Goal: Transaction & Acquisition: Purchase product/service

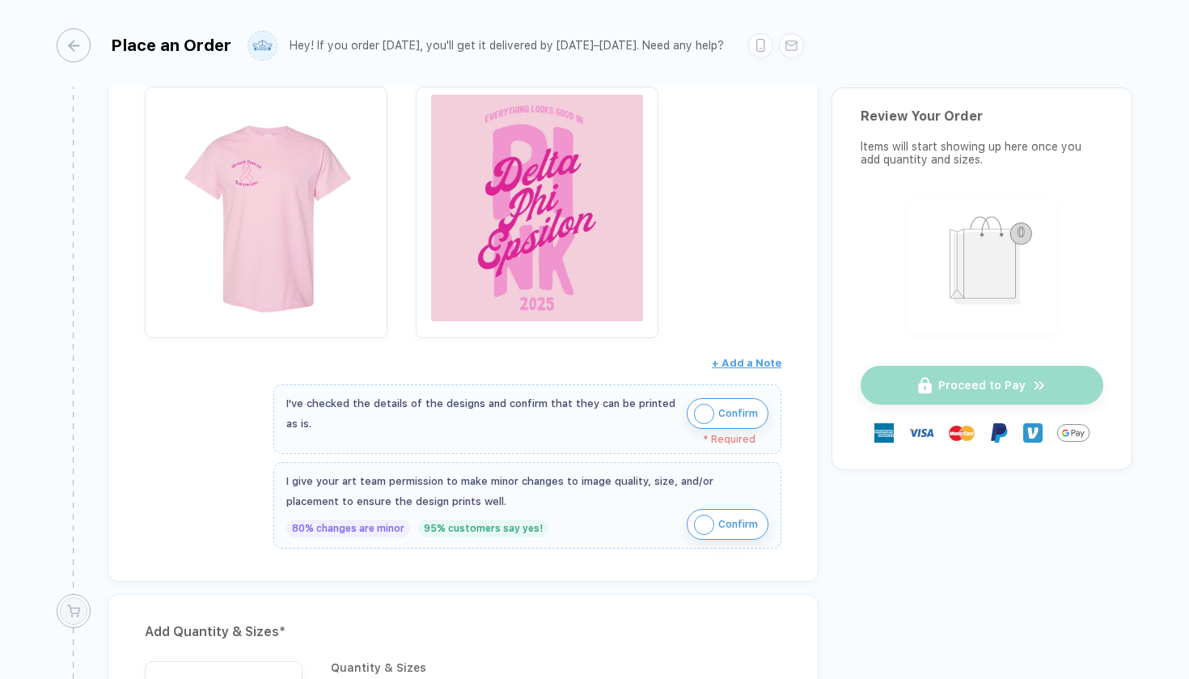
scroll to position [349, 0]
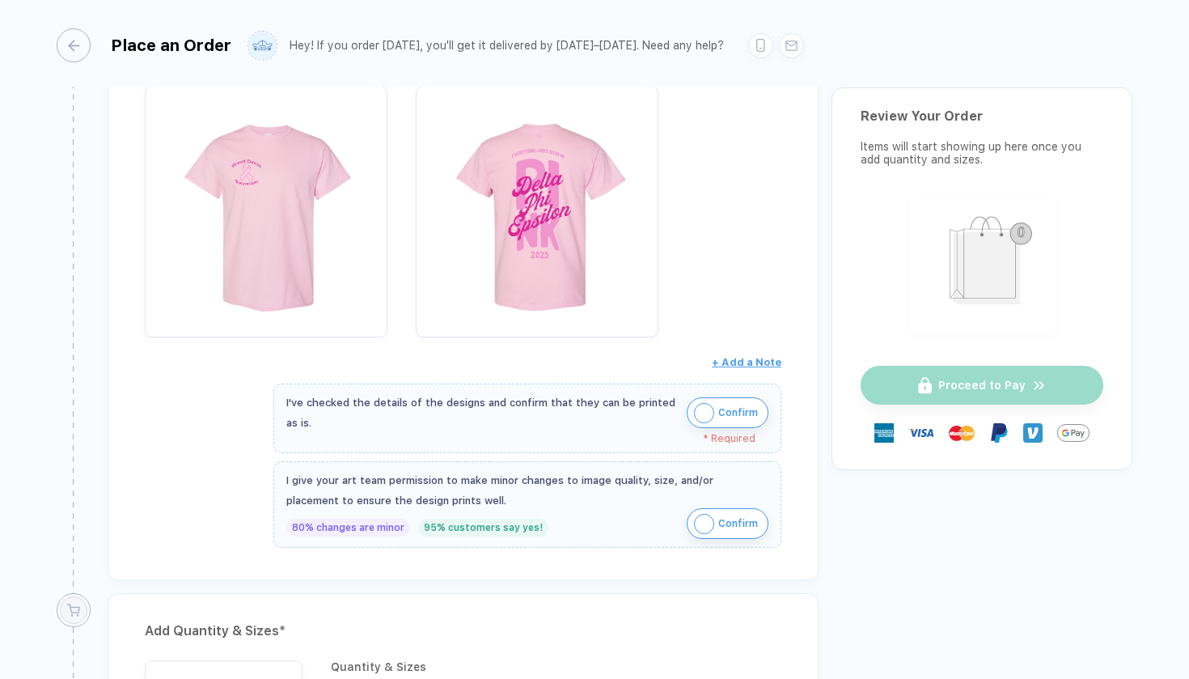
click at [704, 411] on img "button" at bounding box center [704, 413] width 20 height 20
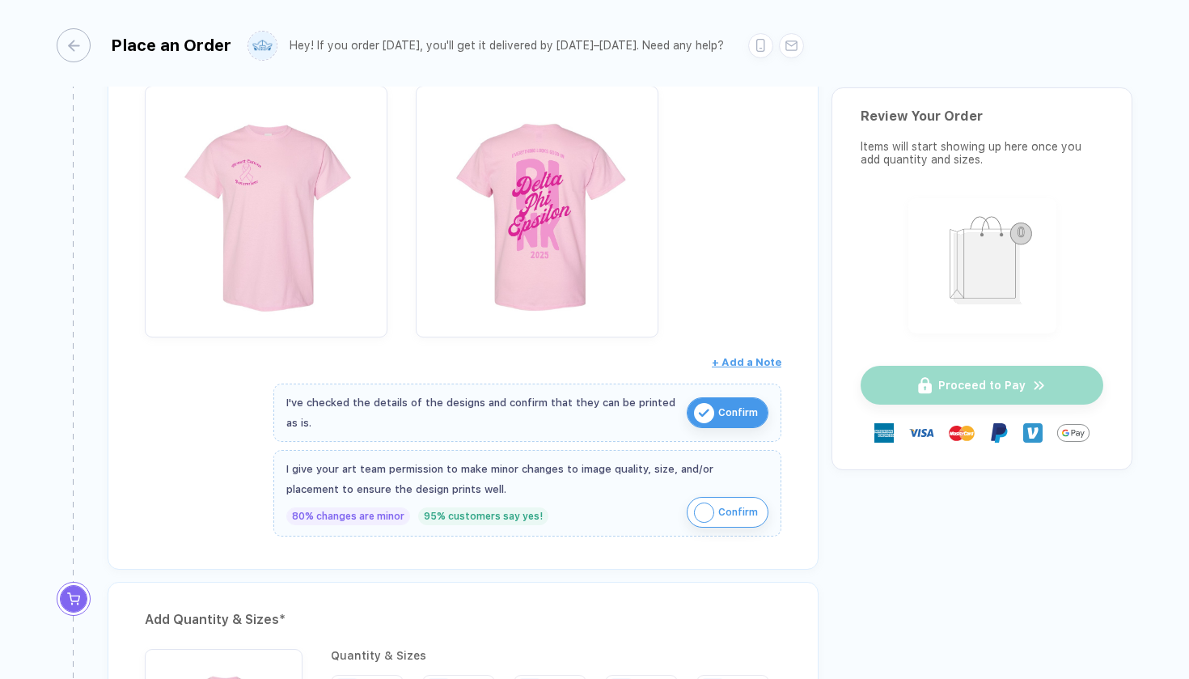
click at [696, 509] on img "button" at bounding box center [704, 512] width 20 height 20
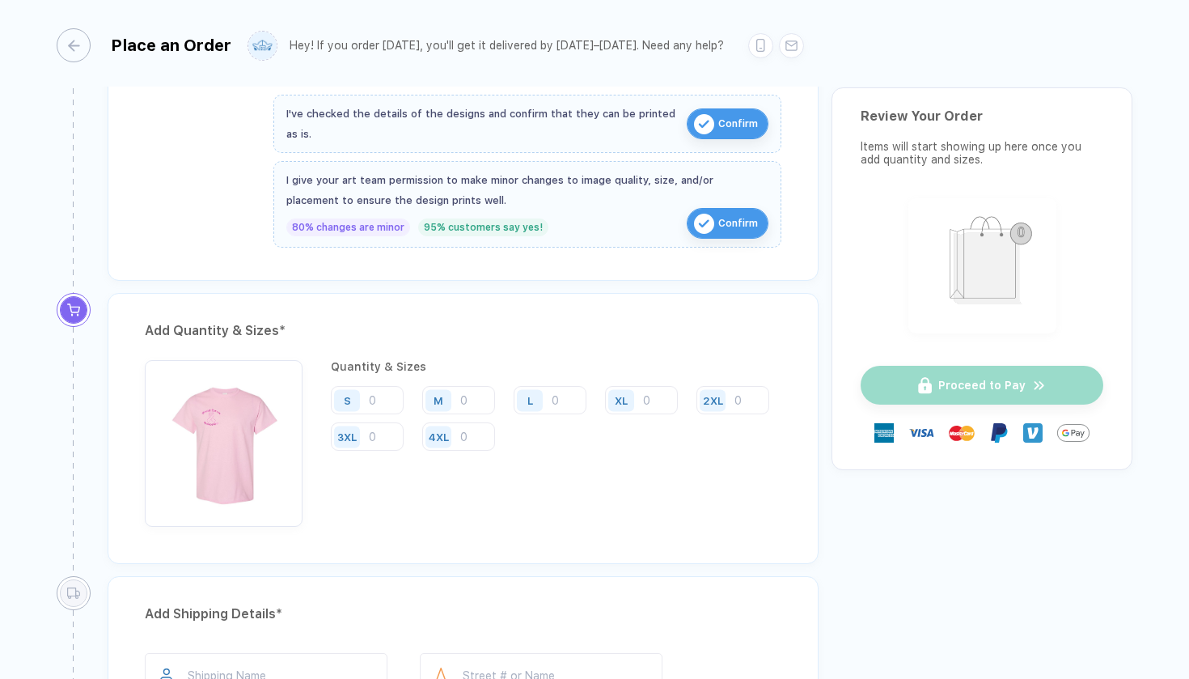
scroll to position [666, 0]
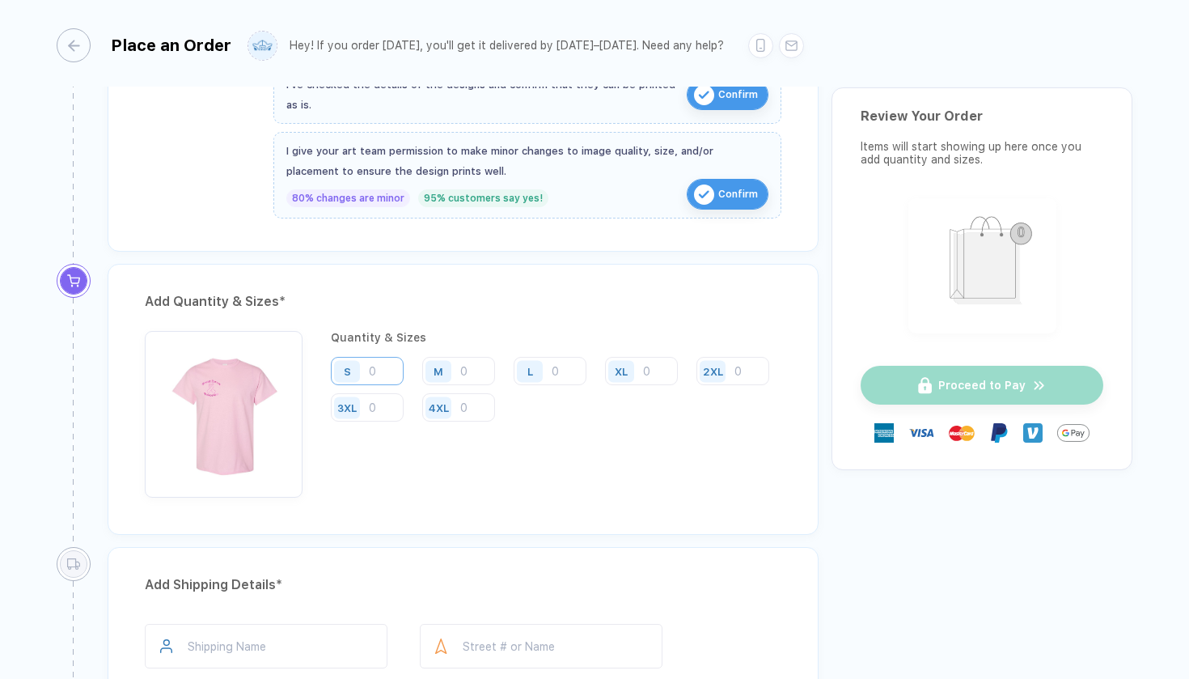
click at [376, 369] on input "number" at bounding box center [367, 371] width 73 height 28
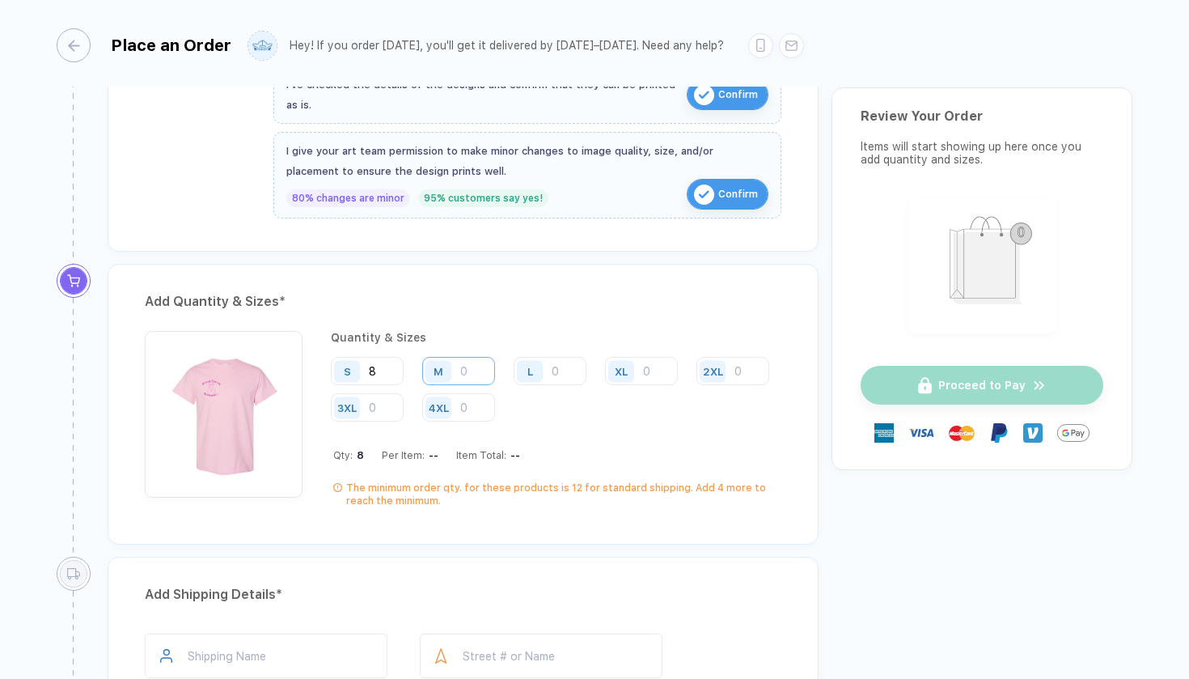
type input "8"
click at [472, 365] on input "number" at bounding box center [458, 371] width 73 height 28
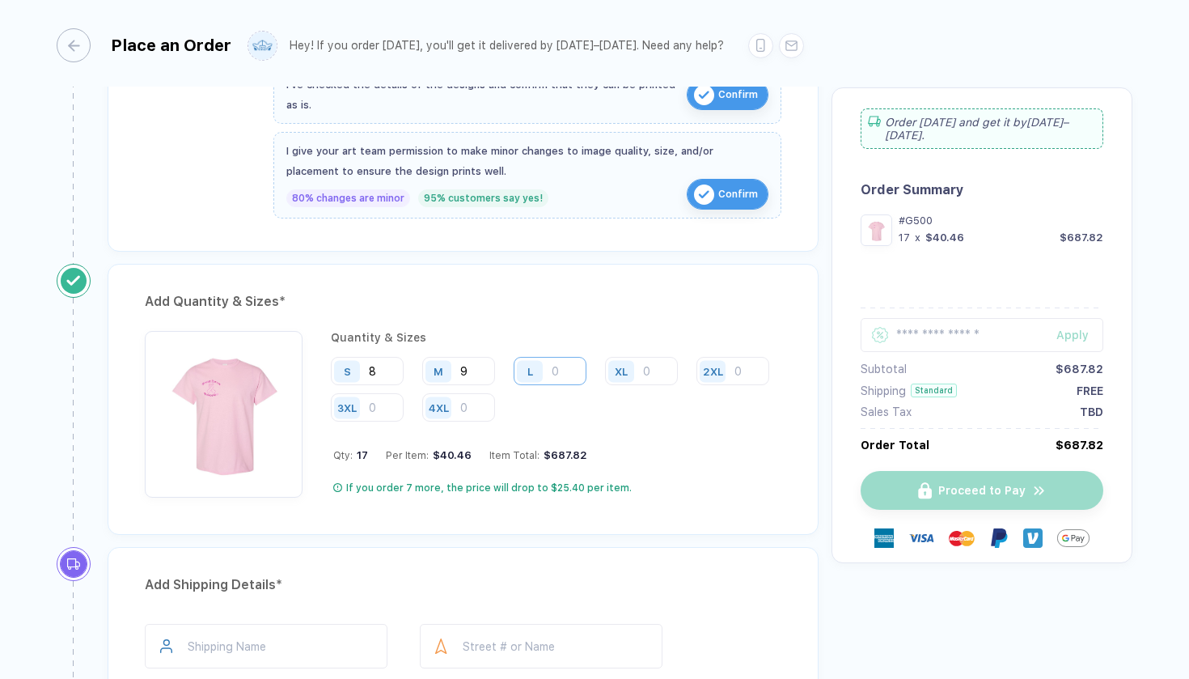
type input "9"
click at [557, 369] on input "number" at bounding box center [550, 371] width 73 height 28
type input "4"
click at [653, 366] on input "number" at bounding box center [641, 371] width 73 height 28
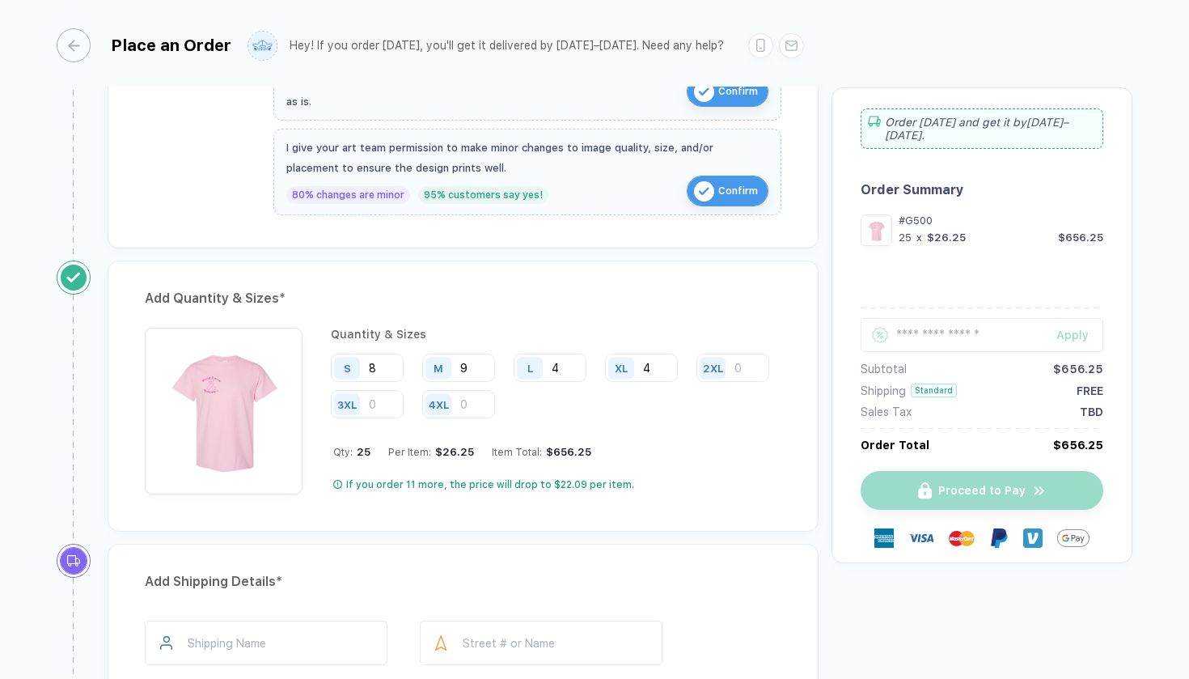
scroll to position [676, 0]
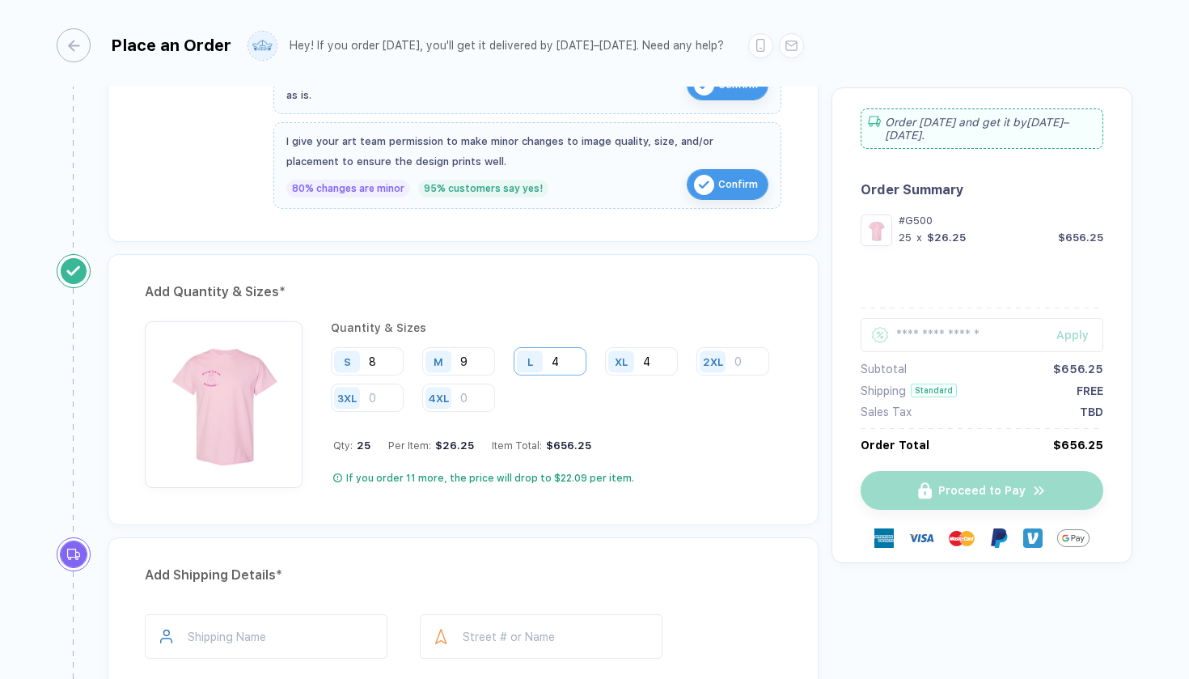
type input "4"
click at [566, 353] on input "4" at bounding box center [550, 361] width 73 height 28
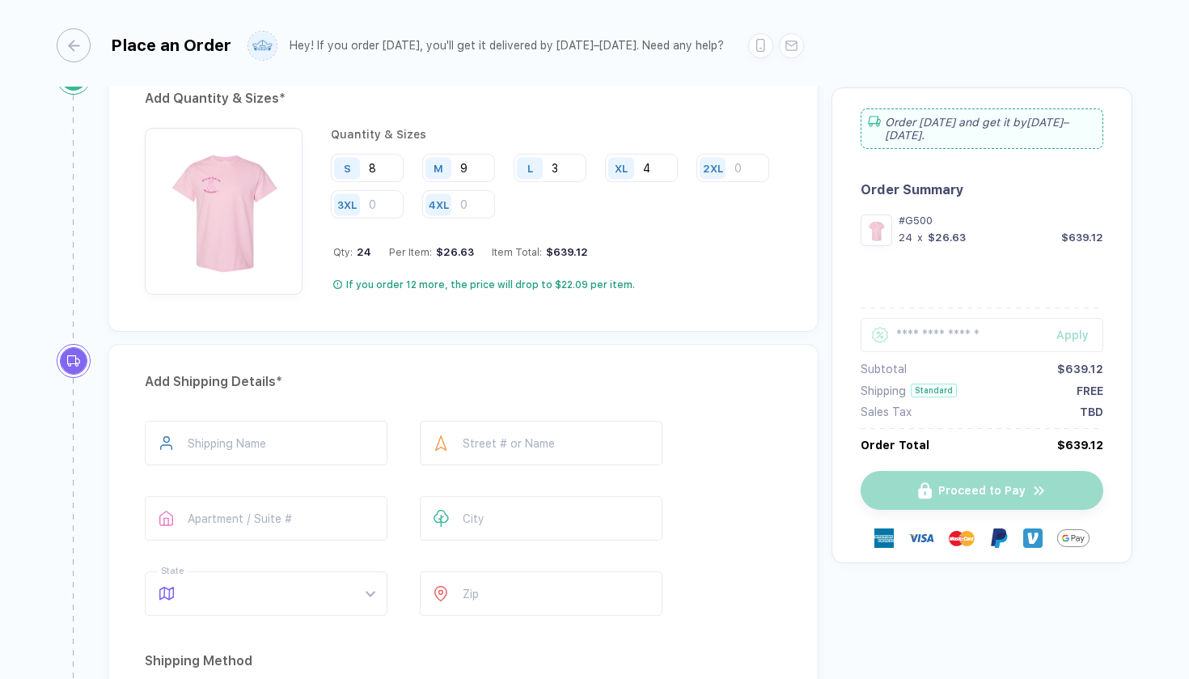
scroll to position [870, 0]
type input "3"
type input "**********"
click at [364, 584] on span at bounding box center [281, 592] width 186 height 43
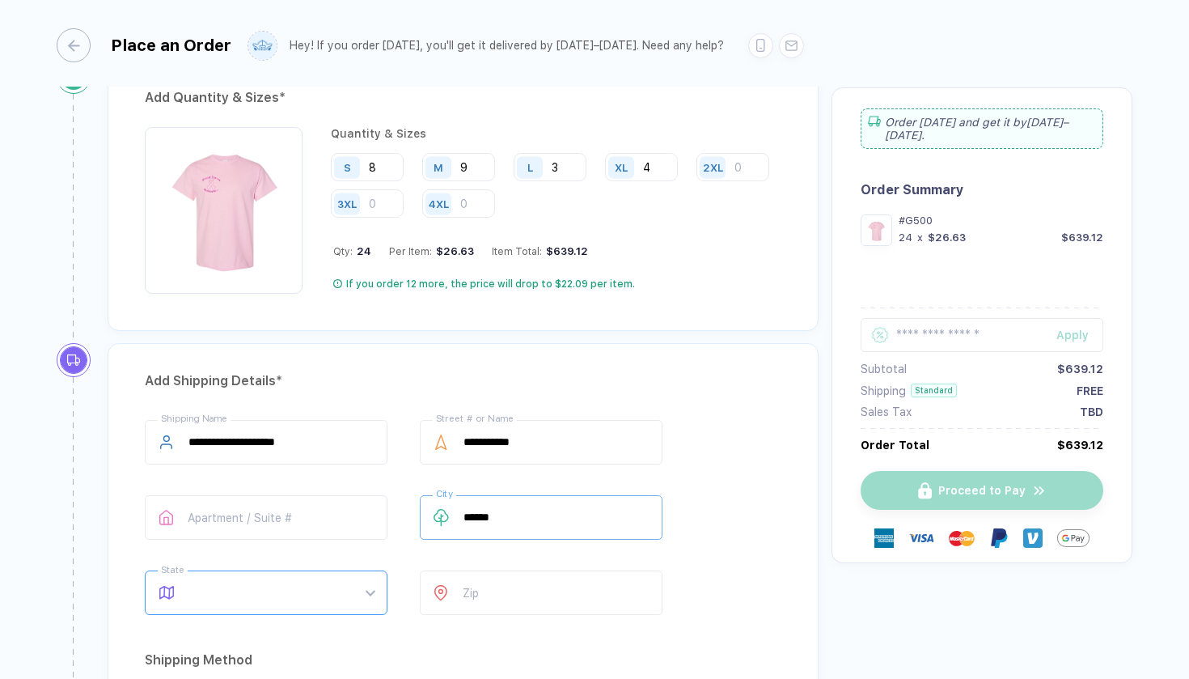
type input "******"
click at [230, 539] on div "NY" at bounding box center [259, 543] width 197 height 18
click at [465, 588] on input "number" at bounding box center [541, 592] width 243 height 44
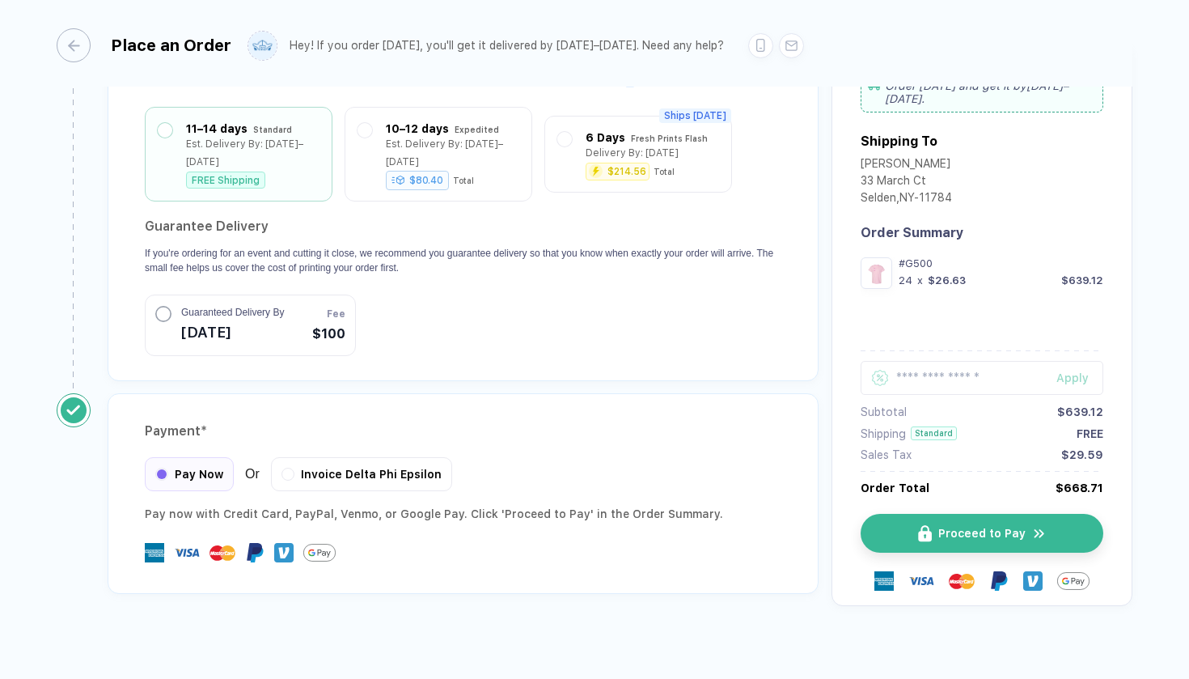
scroll to position [1486, 0]
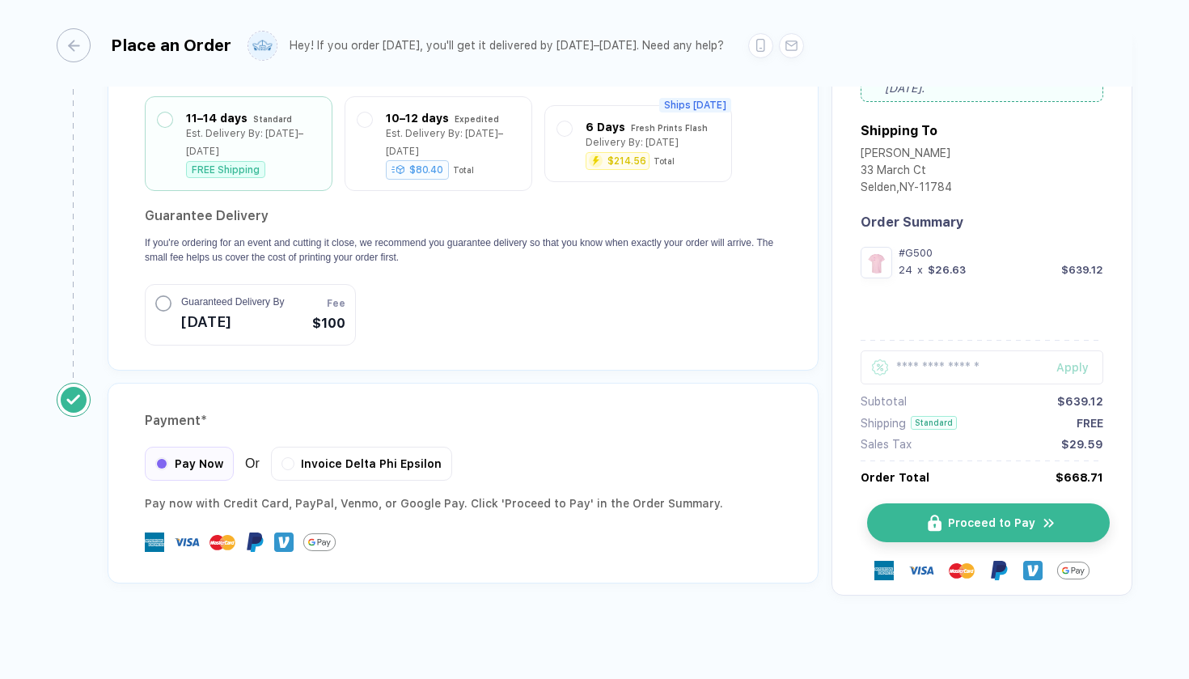
type input "*****"
click at [1004, 526] on button "Proceed to Pay" at bounding box center [988, 522] width 243 height 39
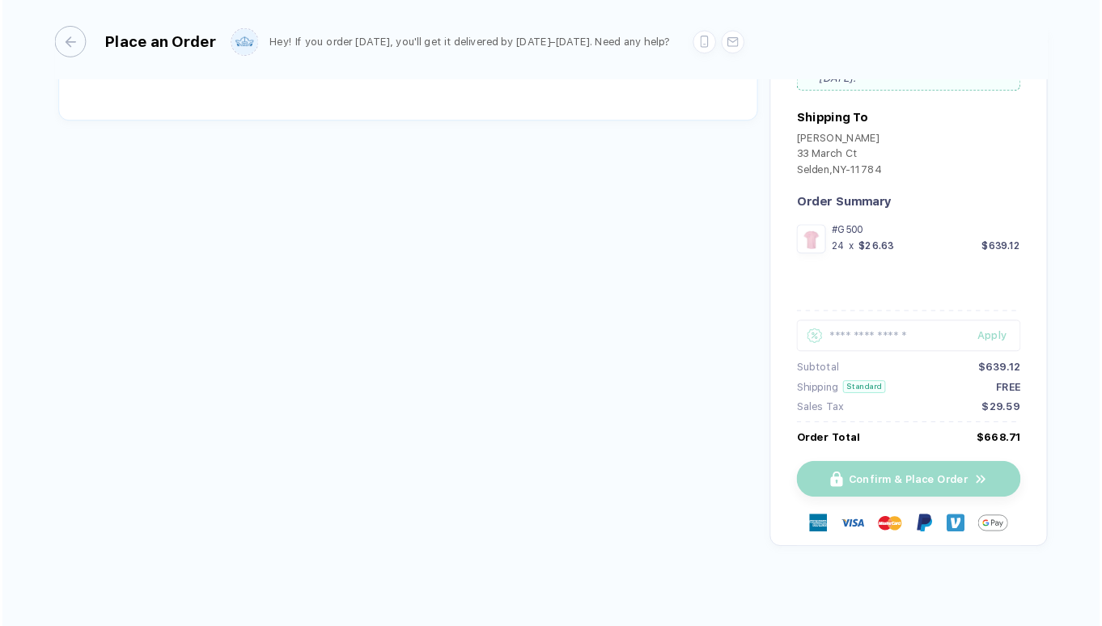
scroll to position [65, 0]
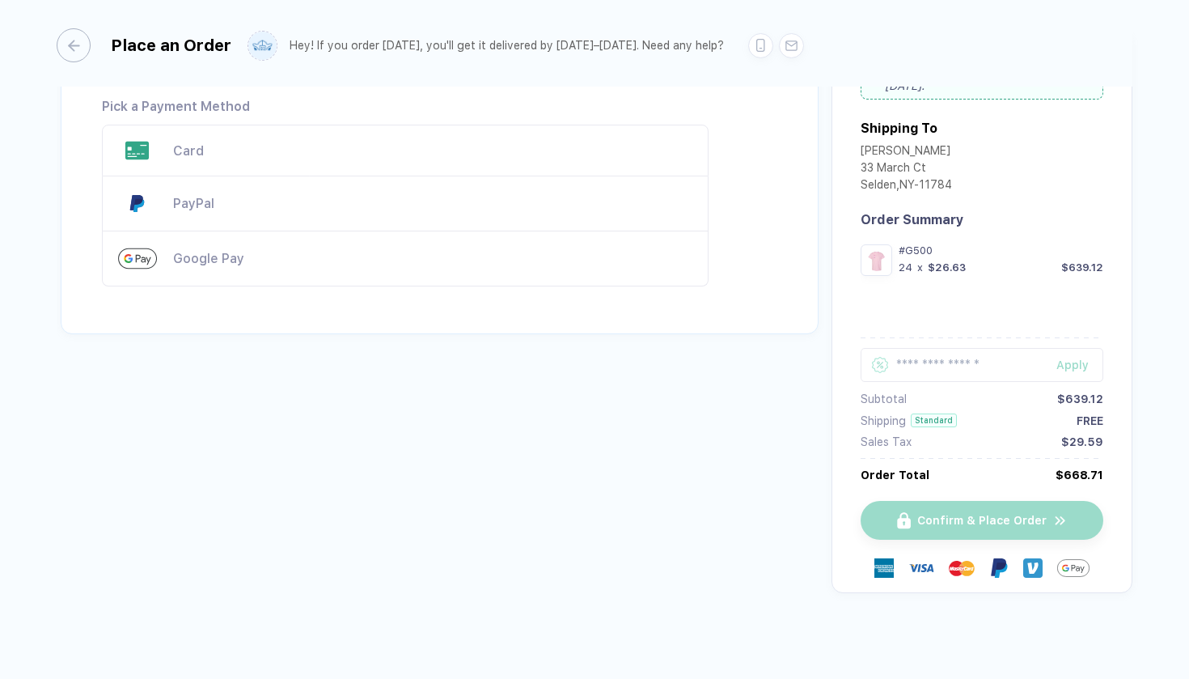
click at [492, 146] on div "Card" at bounding box center [432, 150] width 519 height 15
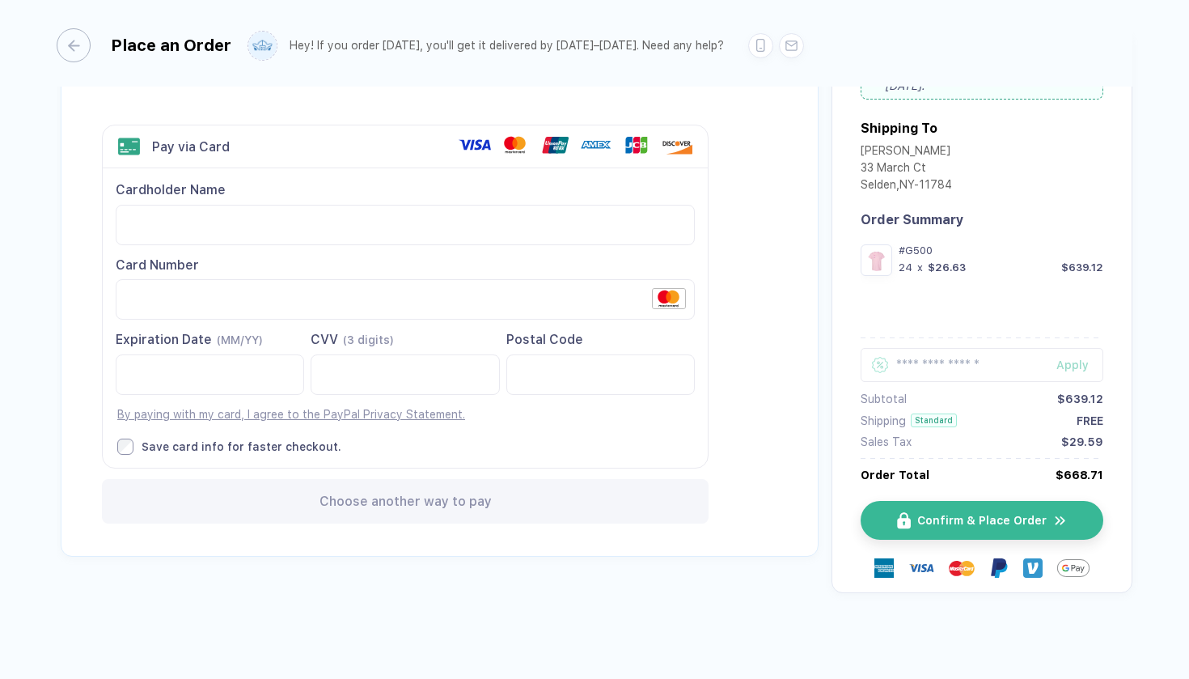
click at [480, 548] on div "Back to Order Setup Visa MasterCard Union Pay American Express JCB Discover Din…" at bounding box center [440, 293] width 758 height 526
click at [398, 412] on link "By paying with my card, I agree to the PayPal Privacy Statement." at bounding box center [291, 414] width 348 height 13
click at [981, 526] on button "Confirm & Place Order" at bounding box center [988, 520] width 243 height 39
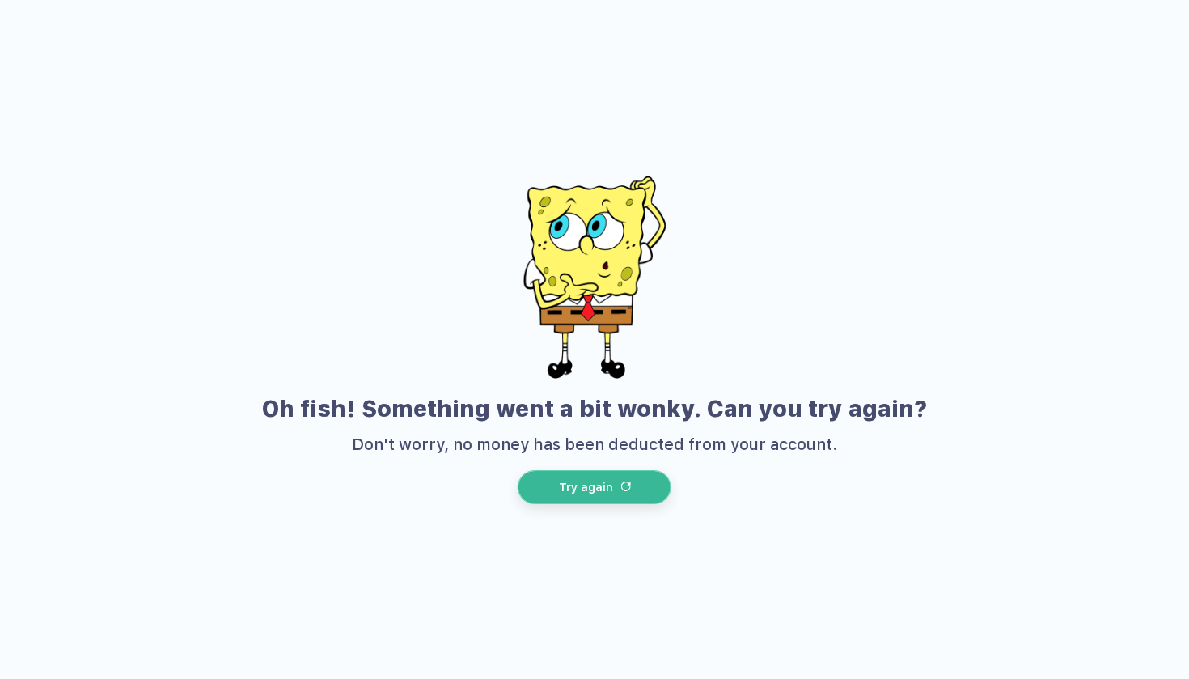
click at [657, 481] on button "Try again" at bounding box center [595, 487] width 154 height 34
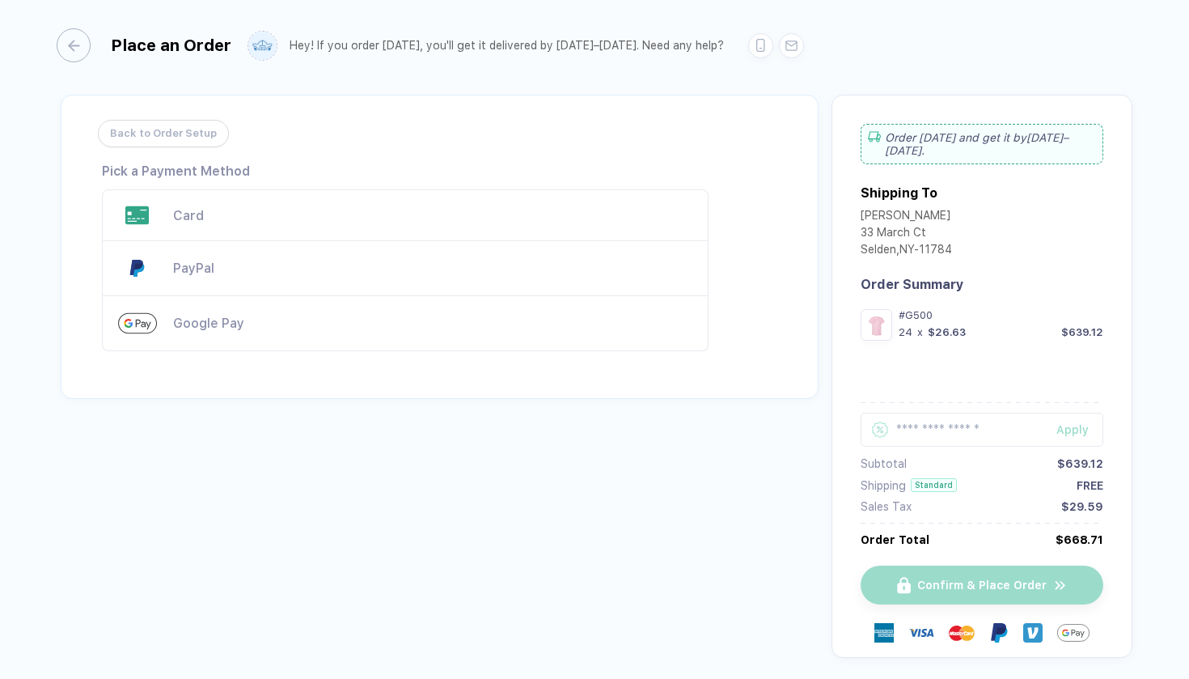
click at [576, 209] on div "Card" at bounding box center [432, 215] width 519 height 15
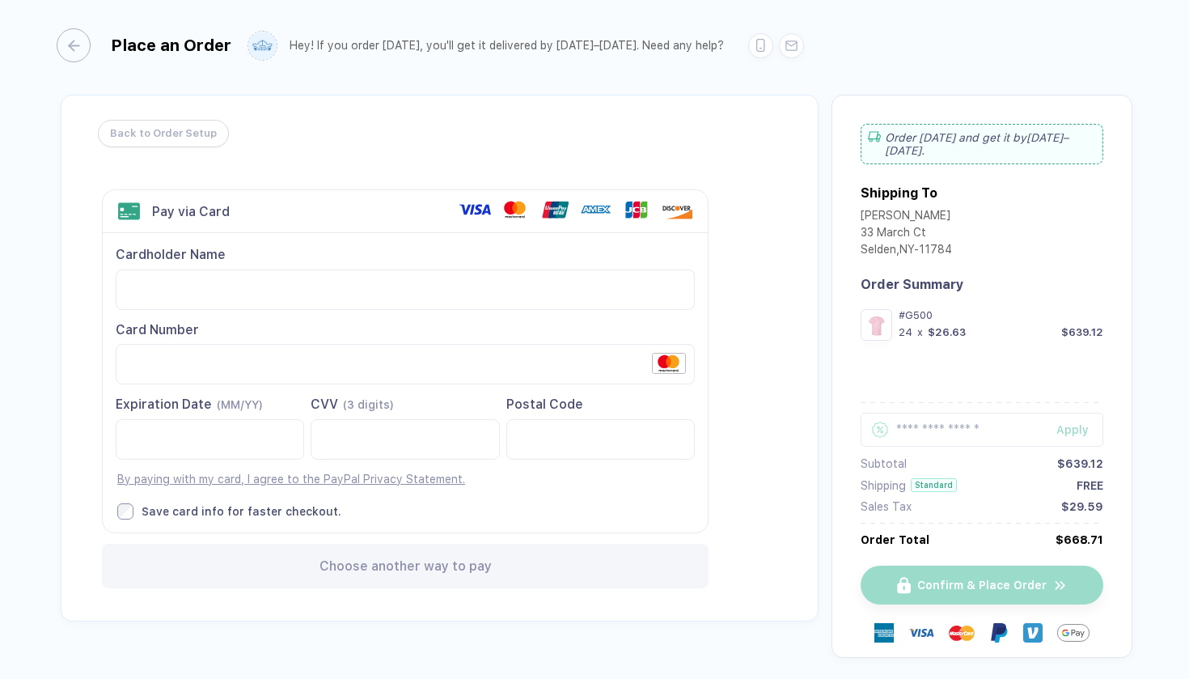
click at [518, 445] on div at bounding box center [600, 439] width 188 height 40
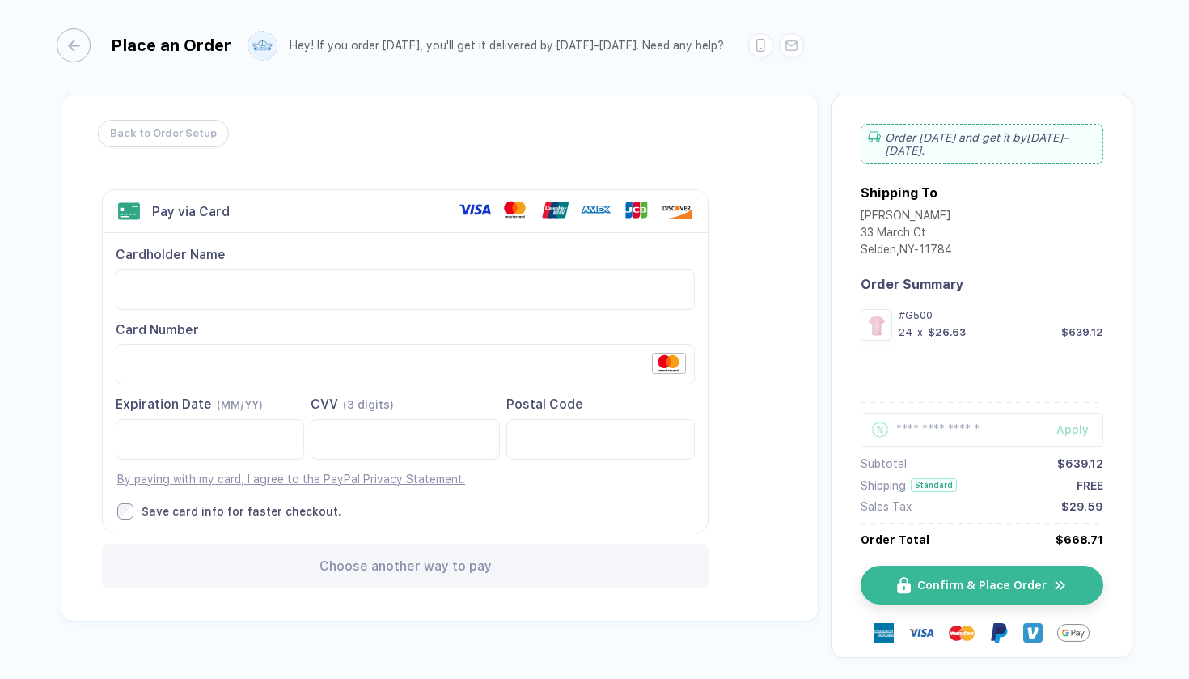
click at [731, 462] on div "Back to Order Setup Visa MasterCard Union Pay American Express JCB Discover Din…" at bounding box center [440, 358] width 758 height 526
click at [924, 586] on button "Confirm & Place Order" at bounding box center [988, 584] width 243 height 39
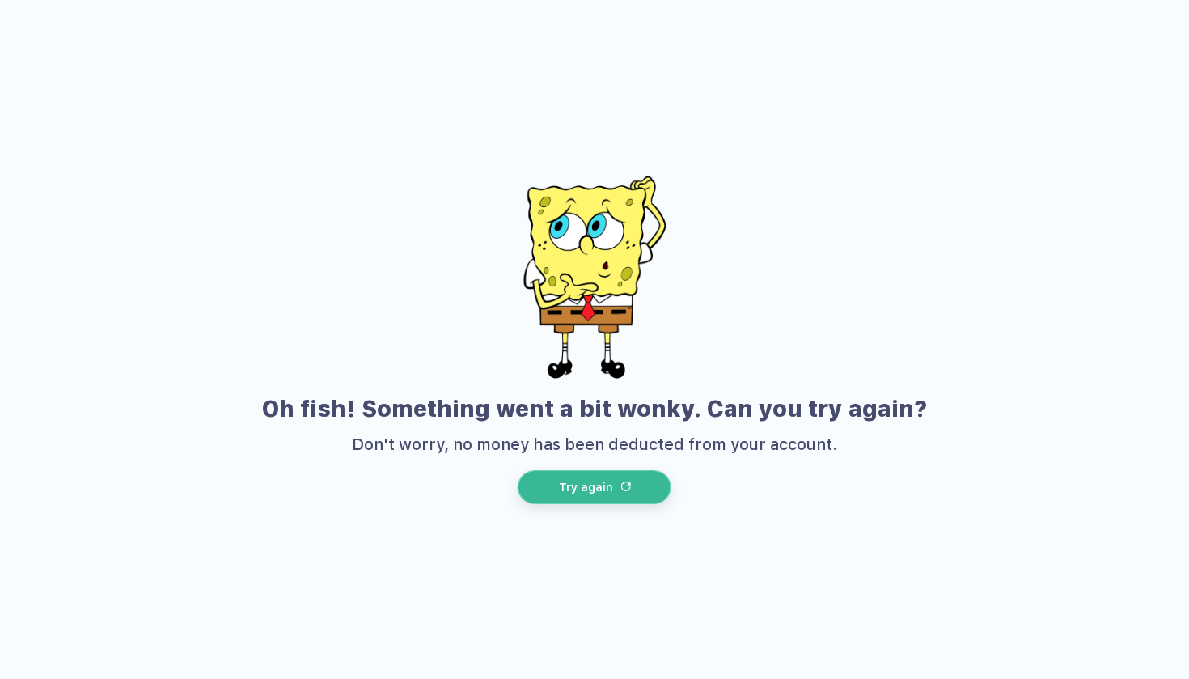
click at [635, 484] on button "Try again" at bounding box center [595, 487] width 154 height 34
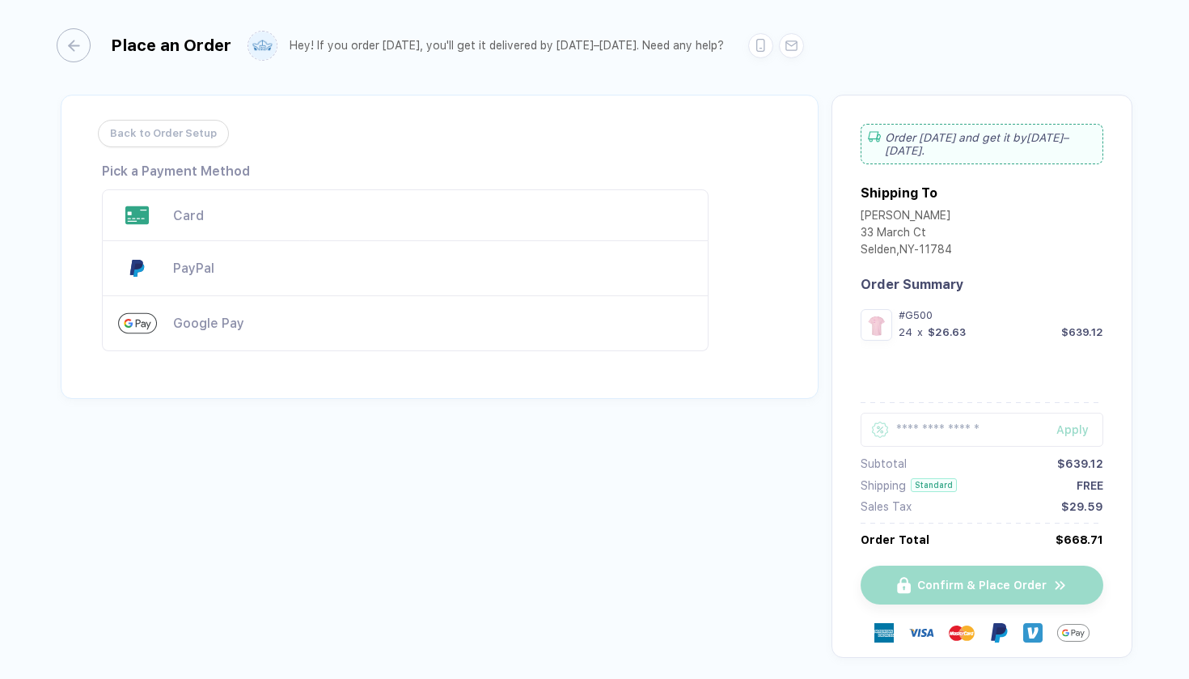
click at [613, 195] on div "Card" at bounding box center [405, 215] width 607 height 52
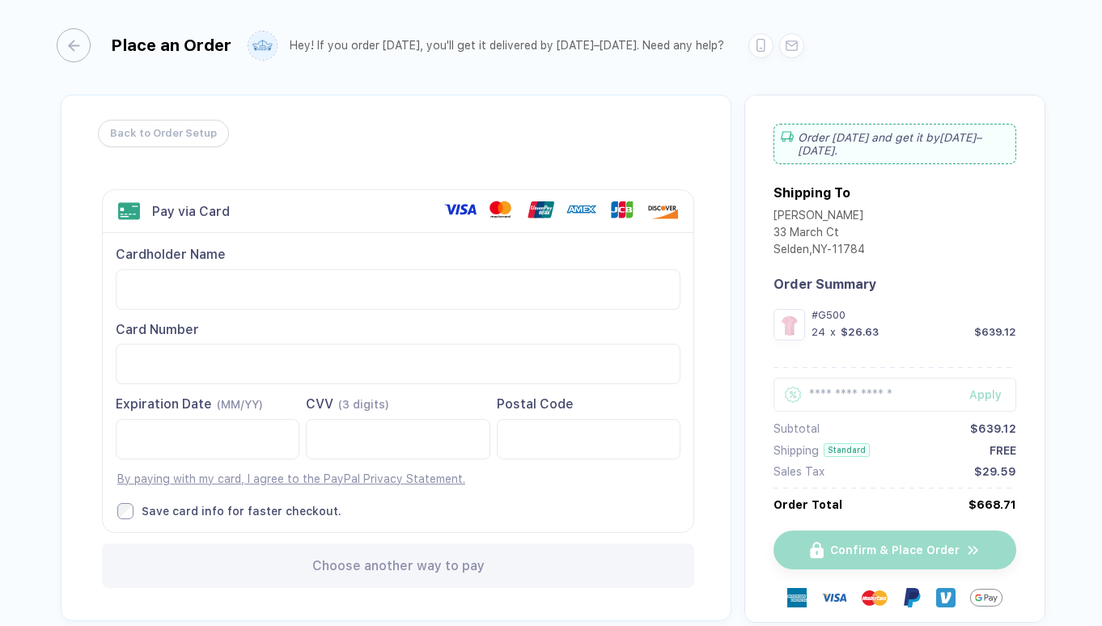
scroll to position [0, 0]
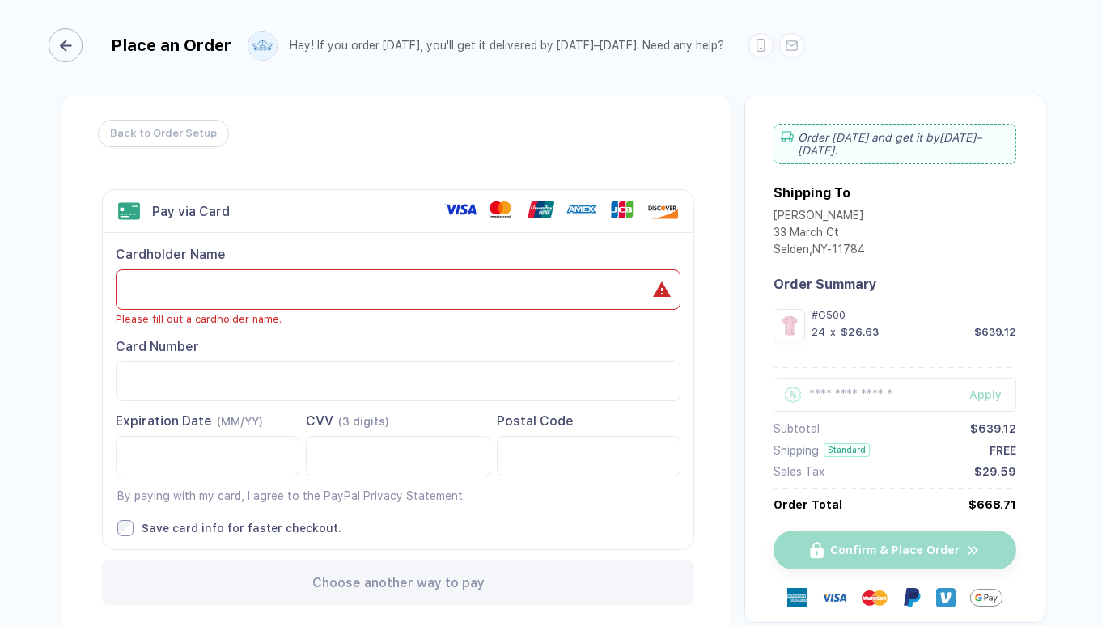
click at [77, 53] on div "button" at bounding box center [66, 45] width 34 height 34
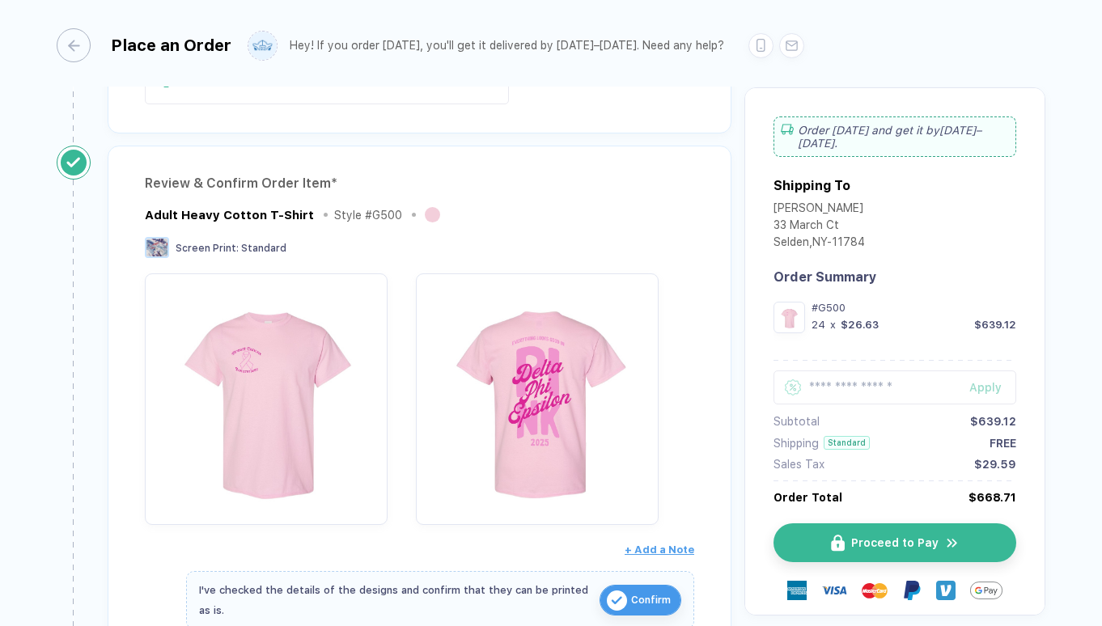
scroll to position [164, 0]
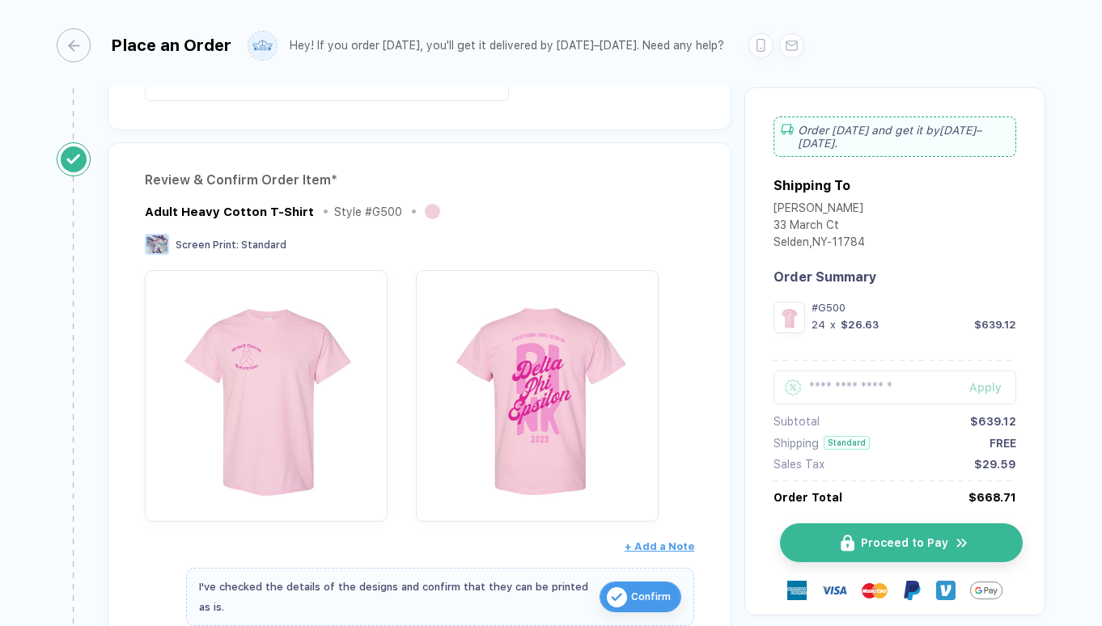
click at [865, 554] on button "Proceed to Pay" at bounding box center [901, 542] width 243 height 39
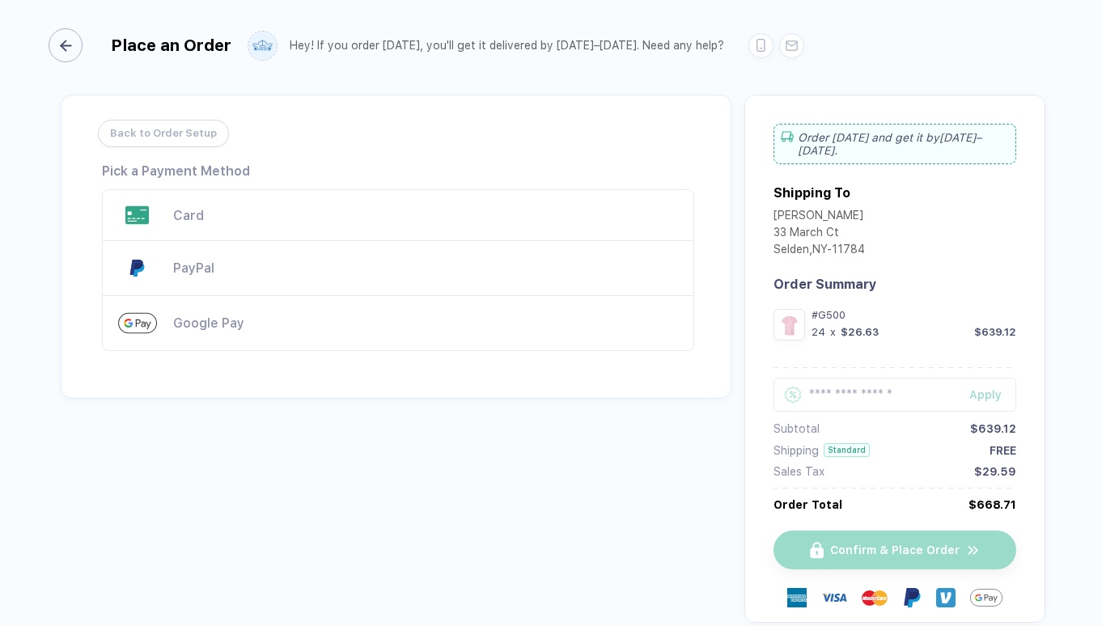
click at [80, 46] on div "button" at bounding box center [66, 45] width 34 height 34
